Goal: Navigation & Orientation: Find specific page/section

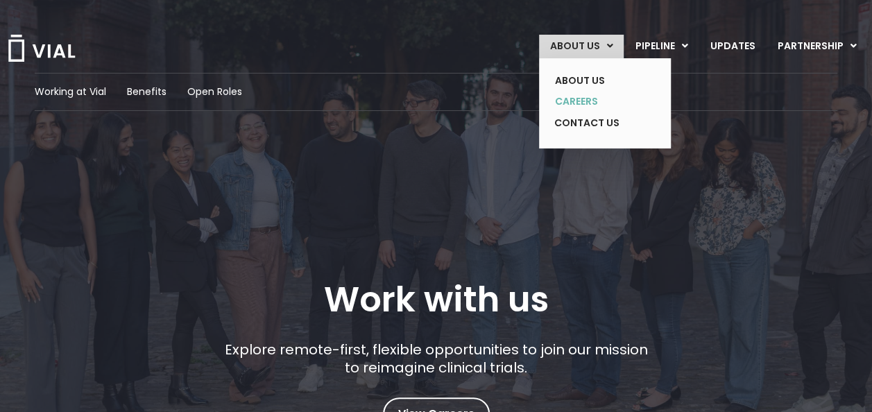
click at [583, 104] on link "CAREERS" at bounding box center [594, 102] width 101 height 22
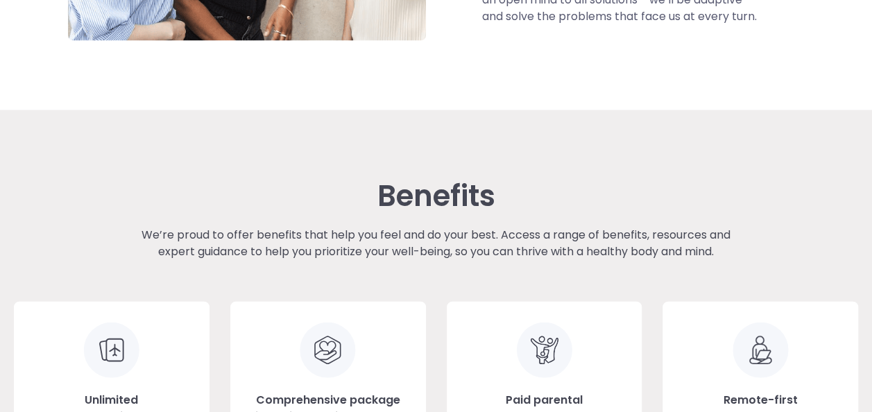
scroll to position [1804, 0]
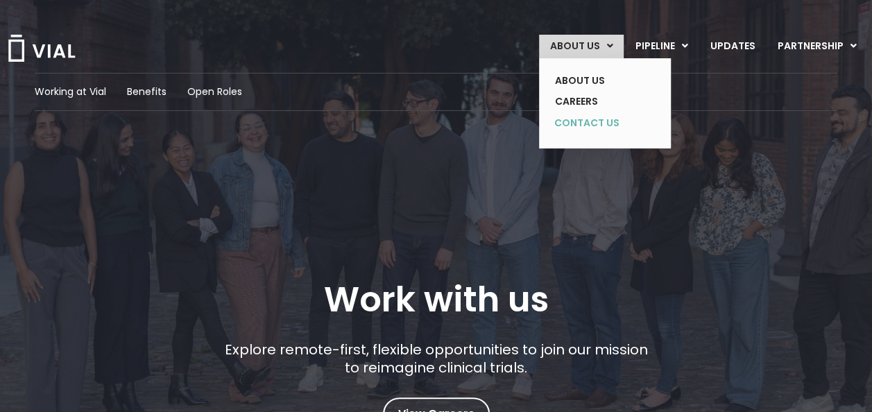
click at [590, 124] on link "CONTACT US" at bounding box center [594, 123] width 101 height 22
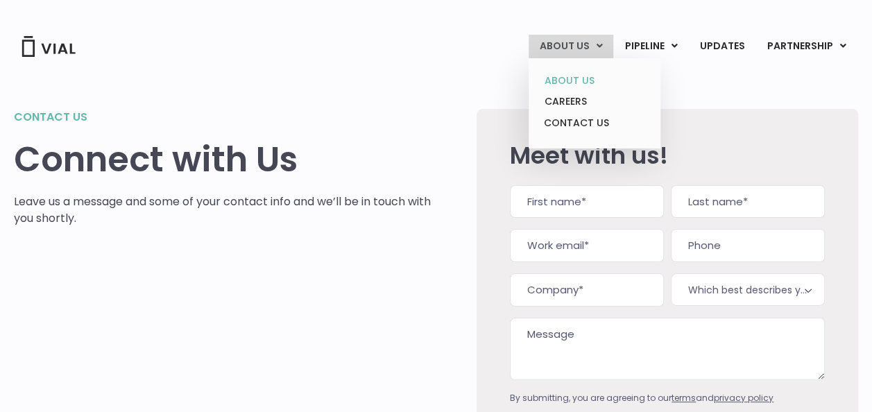
click at [578, 76] on link "ABOUT US" at bounding box center [594, 81] width 121 height 22
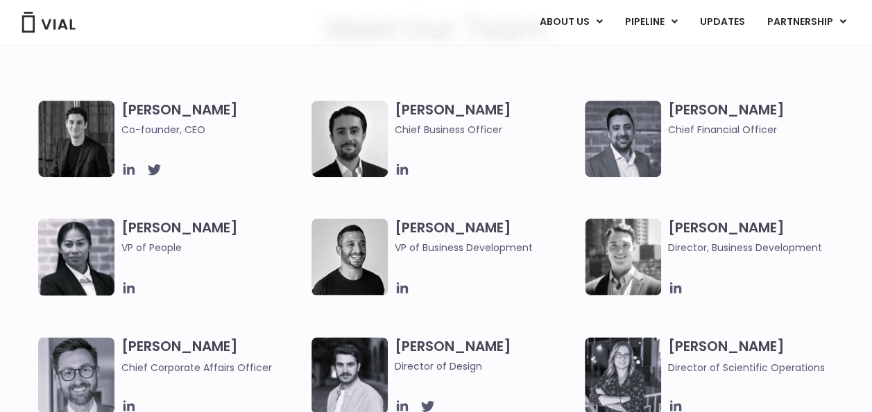
scroll to position [410, 0]
